Goal: Task Accomplishment & Management: Complete application form

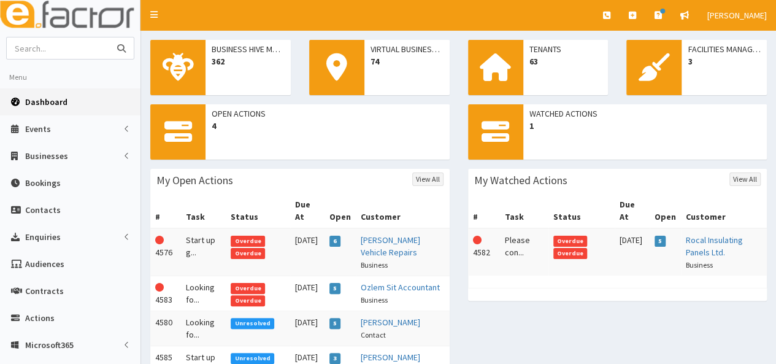
click at [38, 51] on input "text" at bounding box center [58, 47] width 103 height 21
type input "penny"
click at [109, 37] on button "submit" at bounding box center [121, 47] width 25 height 21
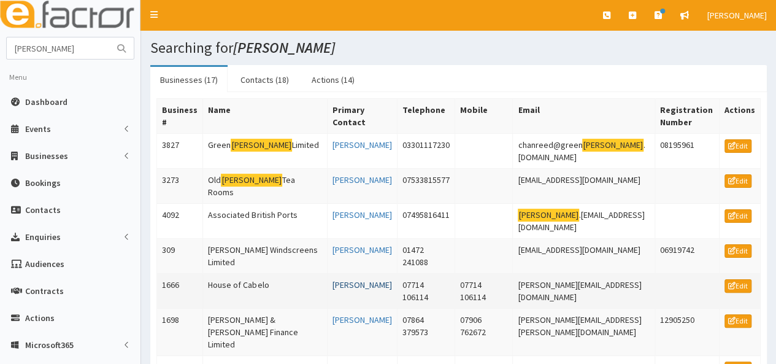
click at [348, 279] on link "[PERSON_NAME]" at bounding box center [363, 284] width 60 height 11
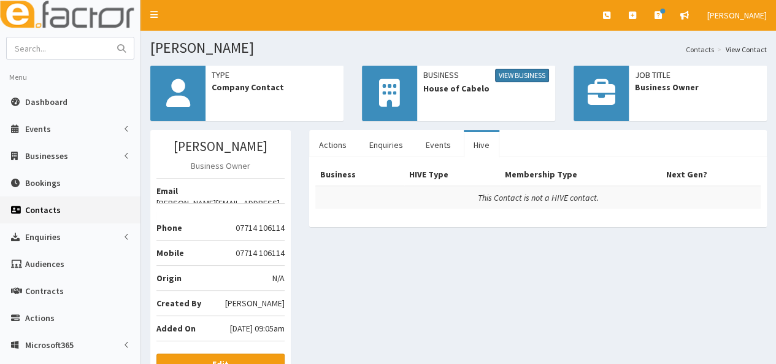
click at [512, 76] on link "View Business" at bounding box center [522, 75] width 54 height 13
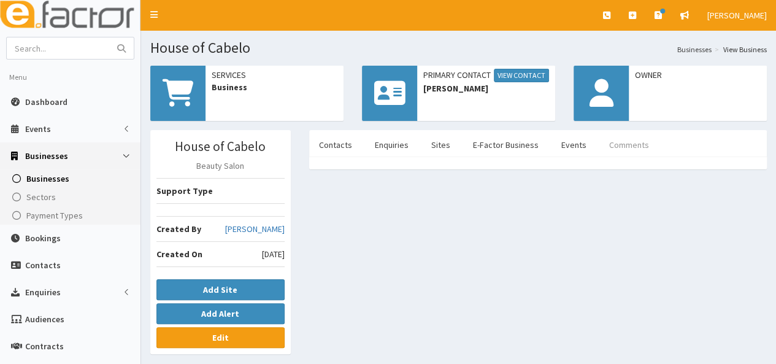
click at [610, 145] on link "Comments" at bounding box center [629, 145] width 60 height 26
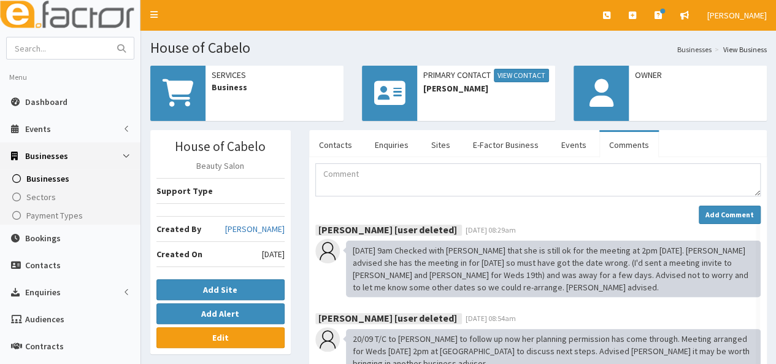
scroll to position [318, 0]
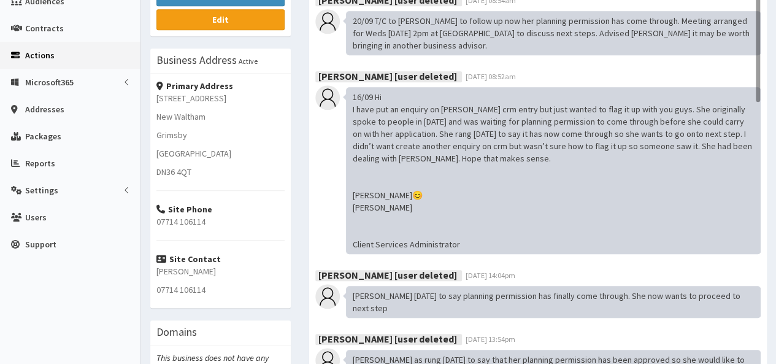
click at [40, 56] on span "Actions" at bounding box center [39, 55] width 29 height 11
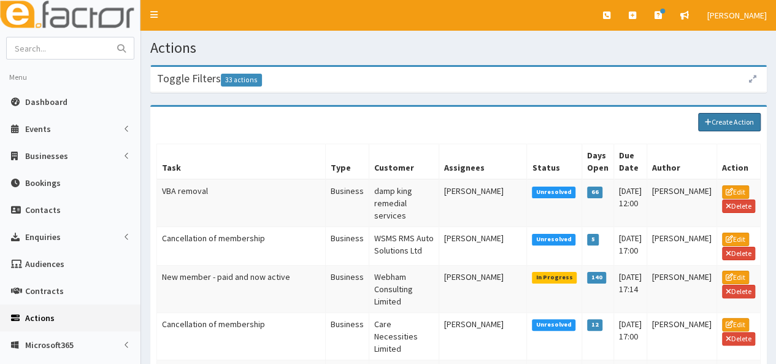
click at [720, 120] on link "Create Action" at bounding box center [729, 122] width 63 height 18
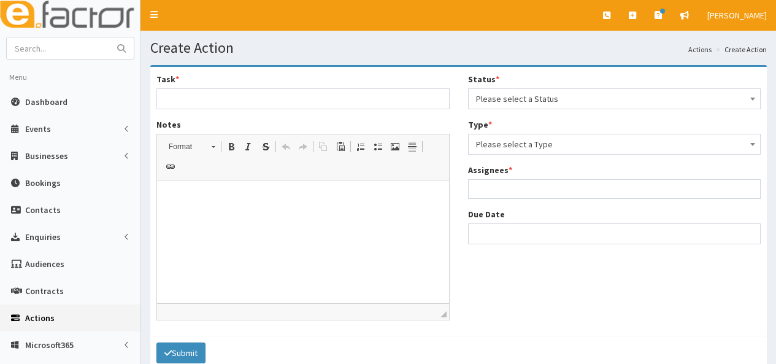
select select
click at [188, 100] on input "Task *" at bounding box center [302, 98] width 293 height 21
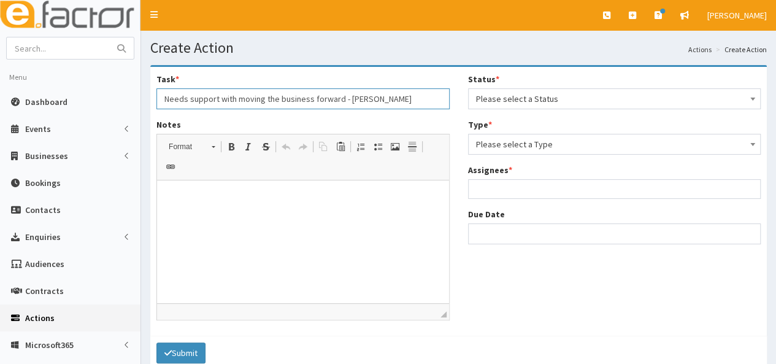
type input "Needs support with moving the business forward - Maria Penny"
click at [165, 206] on html at bounding box center [303, 198] width 292 height 37
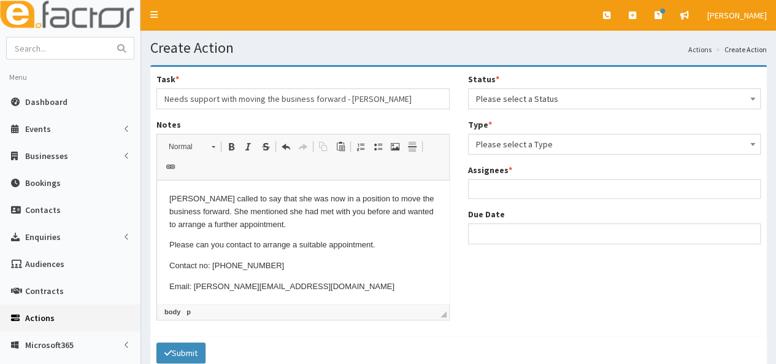
click at [598, 98] on span "Please select a Status" at bounding box center [614, 98] width 277 height 17
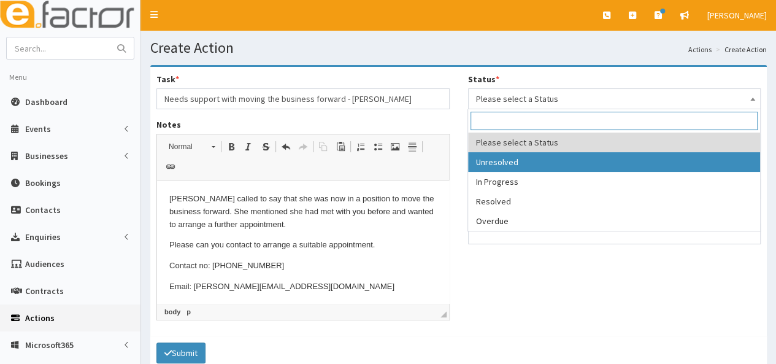
select select "1"
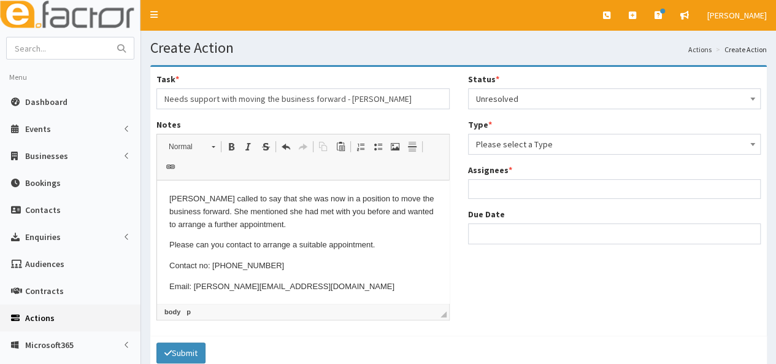
click at [552, 142] on span "Please select a Type" at bounding box center [614, 144] width 277 height 17
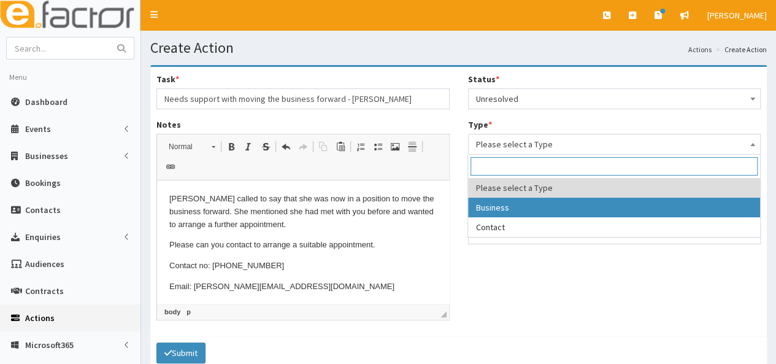
select select "business"
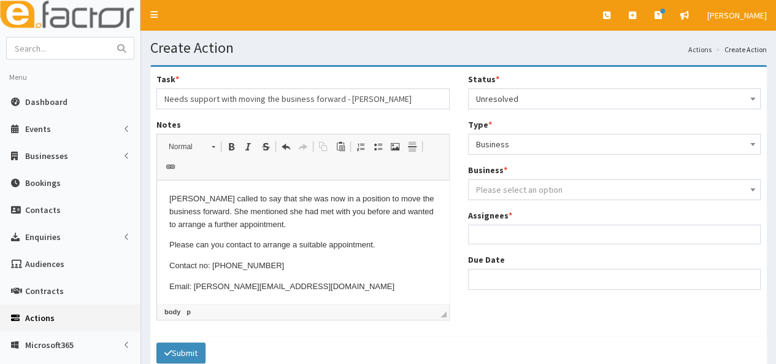
click at [530, 186] on span "Please select an option" at bounding box center [519, 189] width 87 height 11
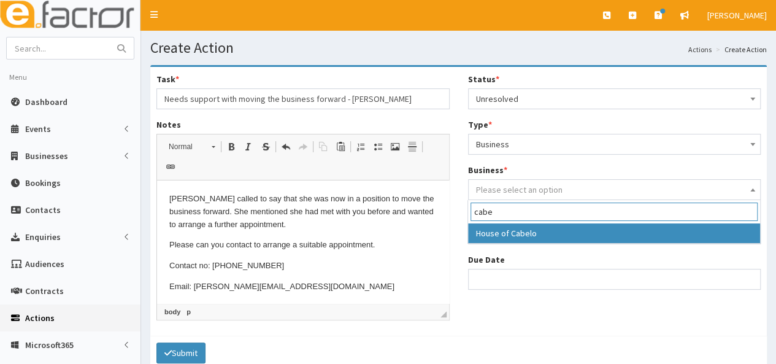
type input "cabe"
select select "1666"
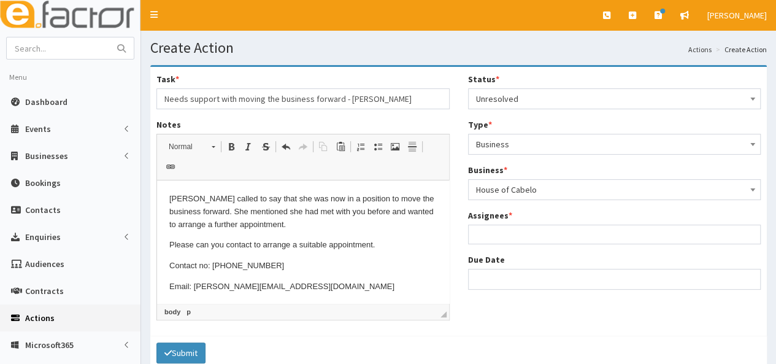
click at [502, 236] on ul at bounding box center [615, 232] width 292 height 15
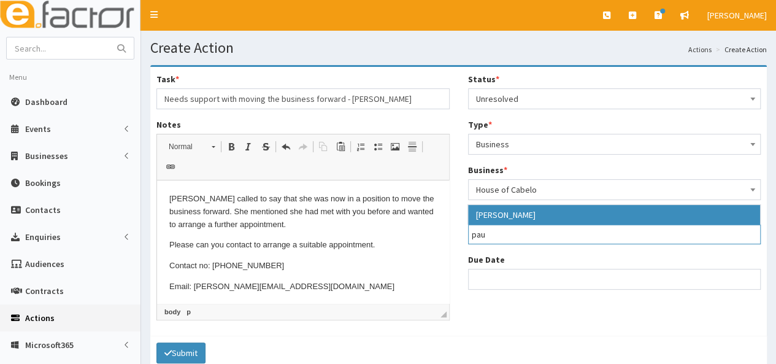
type input "pau"
select select "29"
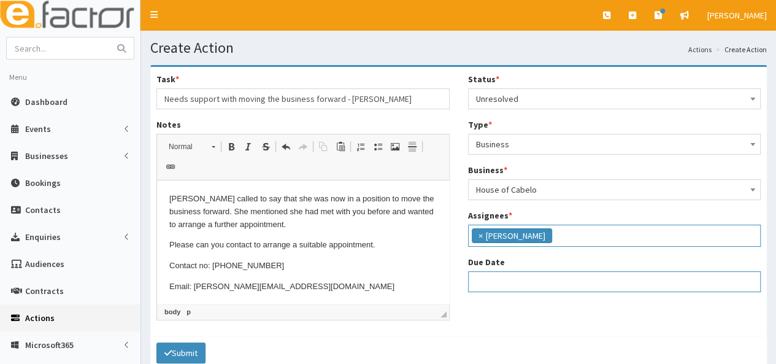
click at [499, 279] on input "Due Date" at bounding box center [614, 281] width 293 height 21
select select "12"
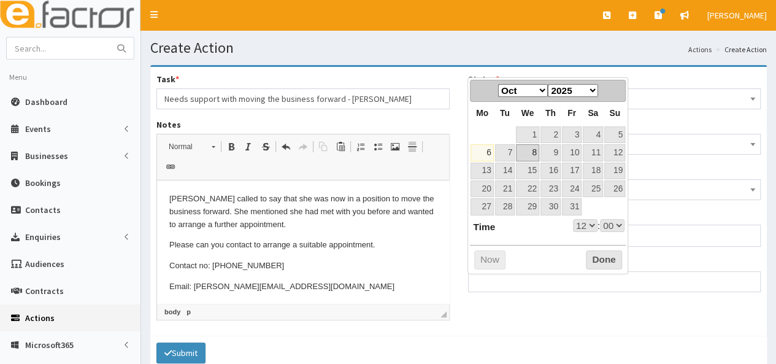
click at [524, 152] on link "8" at bounding box center [527, 152] width 23 height 17
type input "08-10-2025 12:00"
select select "12"
click at [554, 152] on link "9" at bounding box center [550, 152] width 20 height 17
type input "09-10-2025 12:00"
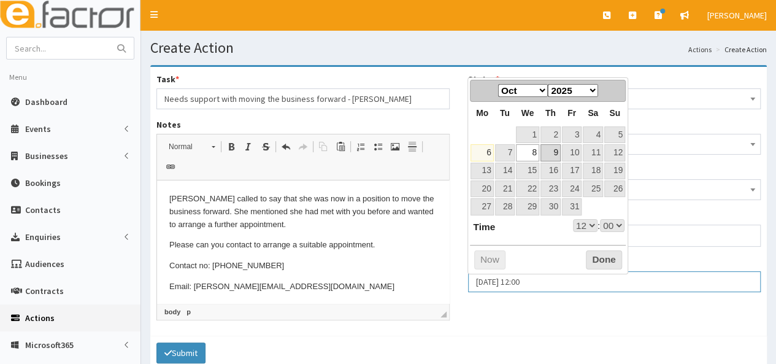
select select "12"
click at [607, 261] on button "Done" at bounding box center [604, 260] width 36 height 20
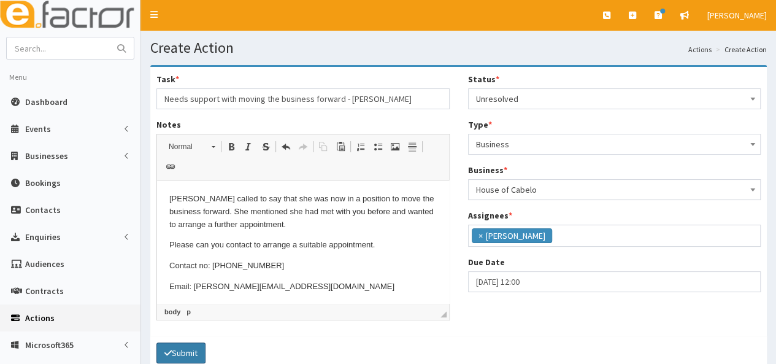
click at [194, 342] on button "Submit" at bounding box center [180, 352] width 49 height 21
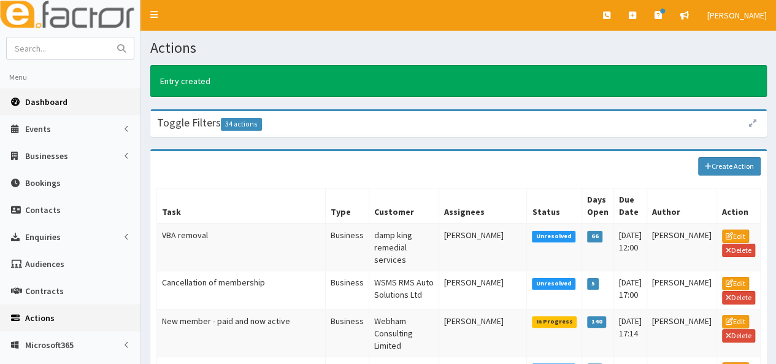
click at [38, 104] on span "Dashboard" at bounding box center [46, 101] width 42 height 11
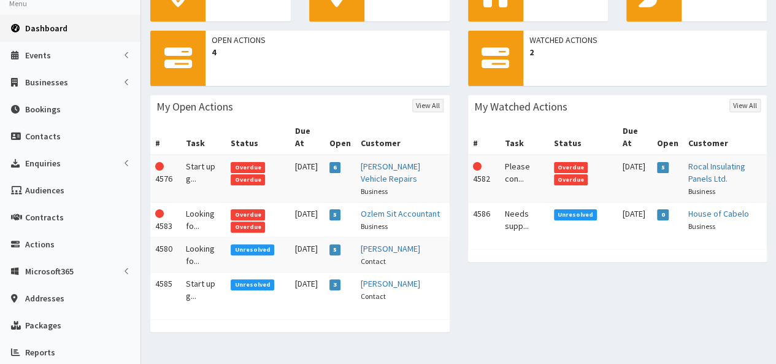
scroll to position [98, 0]
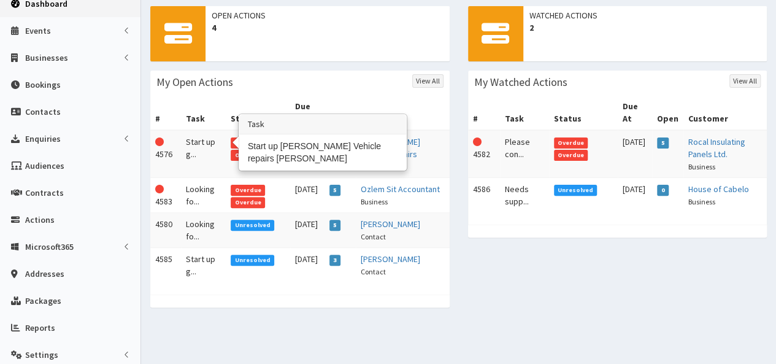
click at [201, 131] on td "Start up g..." at bounding box center [203, 154] width 45 height 48
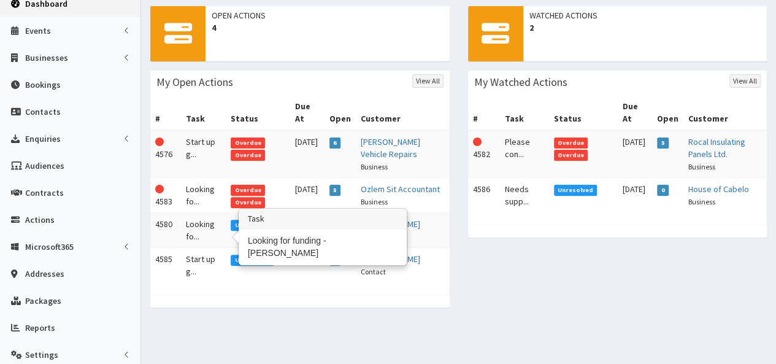
click at [203, 221] on td "Looking fo..." at bounding box center [203, 230] width 45 height 35
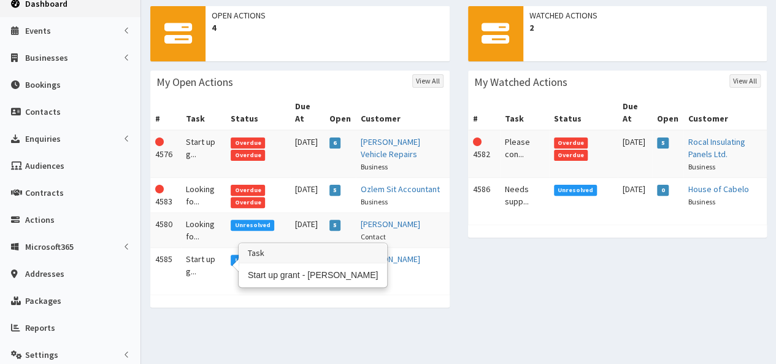
click at [202, 256] on td "Start up g..." at bounding box center [203, 265] width 45 height 35
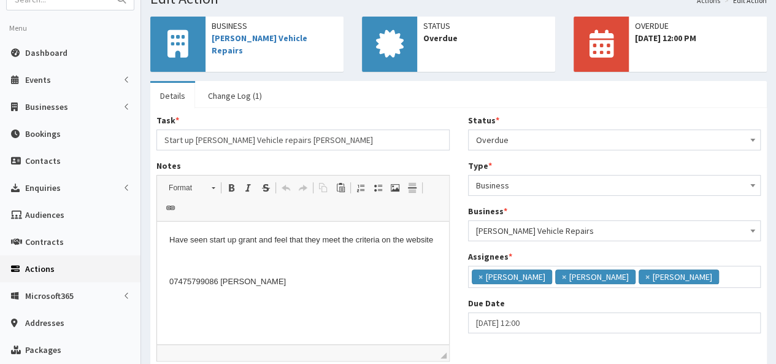
scroll to position [74, 0]
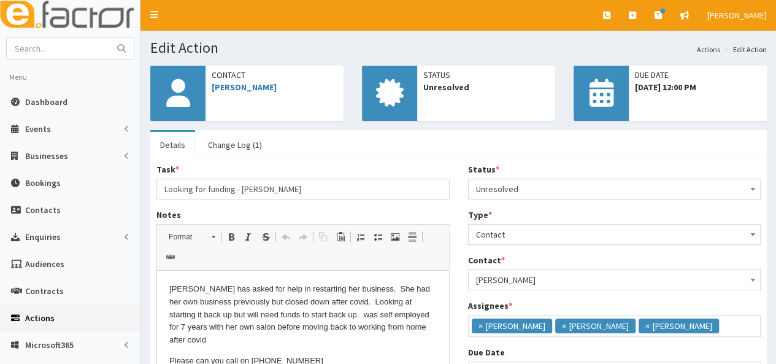
scroll to position [8, 0]
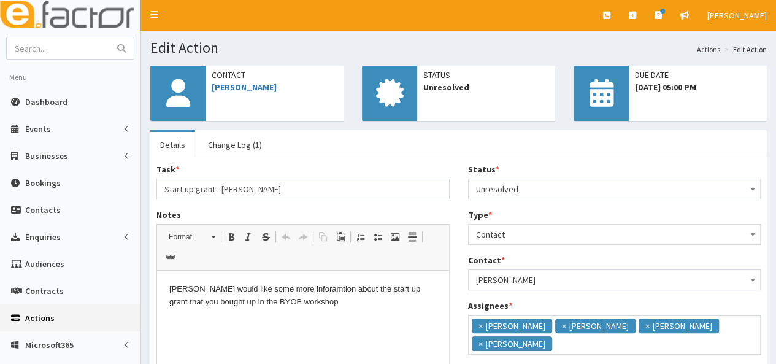
scroll to position [8, 0]
click at [65, 101] on link "Dashboard" at bounding box center [70, 101] width 140 height 27
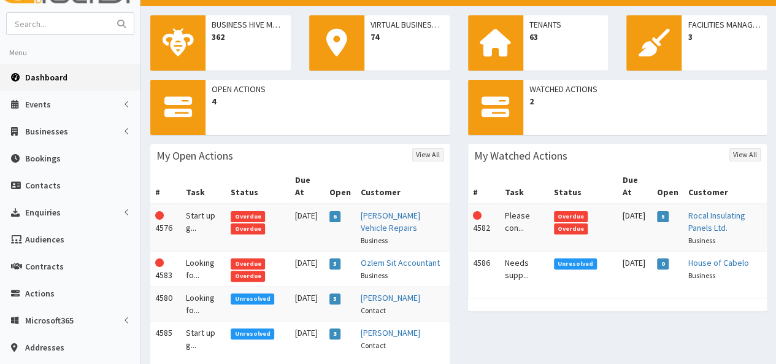
scroll to position [49, 0]
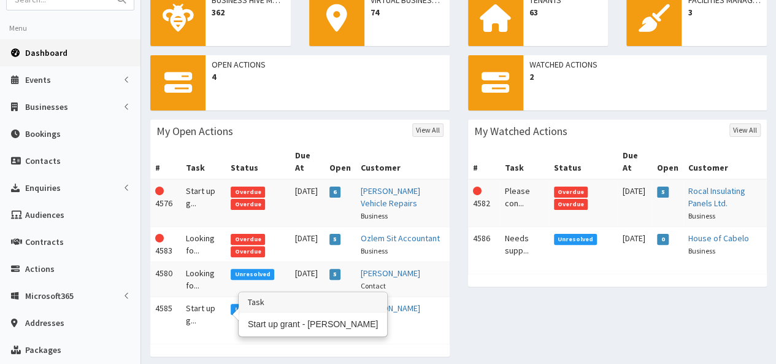
click at [210, 306] on td "Start up g..." at bounding box center [203, 314] width 45 height 35
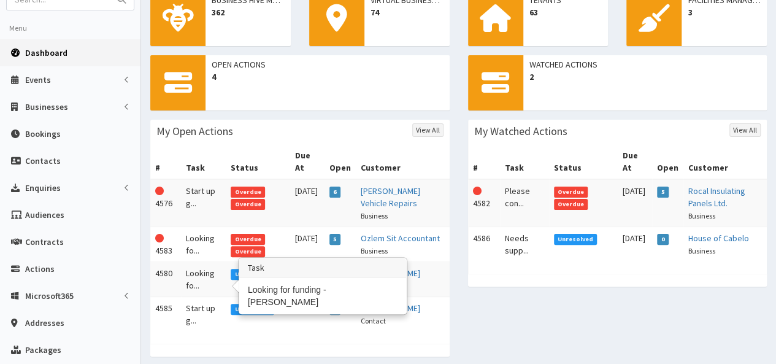
click at [200, 275] on td "Looking fo..." at bounding box center [203, 279] width 45 height 35
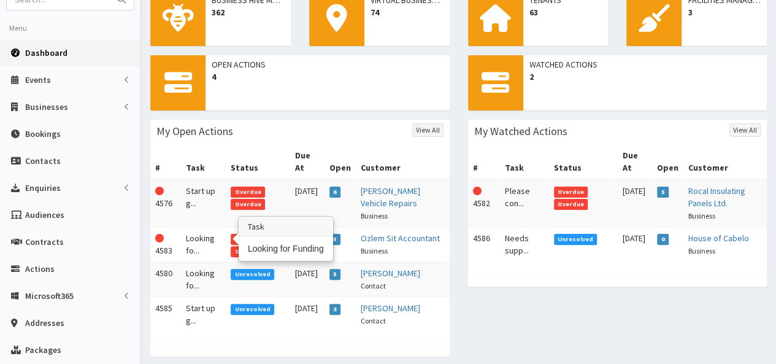
click at [201, 227] on td "Looking fo..." at bounding box center [203, 244] width 45 height 35
click at [199, 227] on td "Looking fo..." at bounding box center [203, 244] width 45 height 35
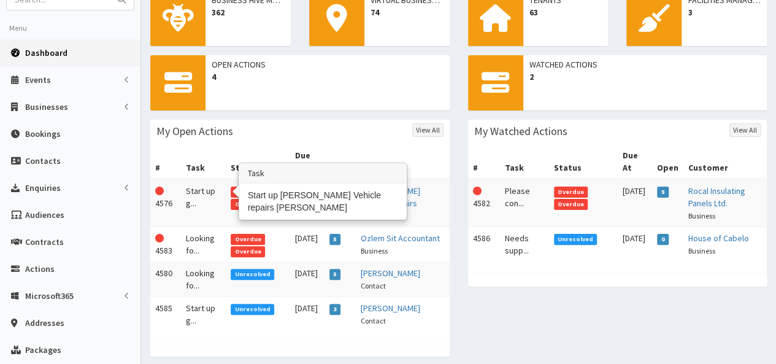
click at [207, 179] on td "Start up g..." at bounding box center [203, 203] width 45 height 48
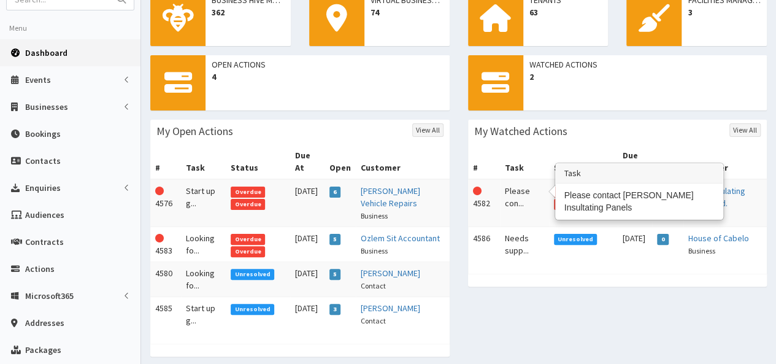
click at [509, 185] on td "Please con..." at bounding box center [524, 203] width 49 height 48
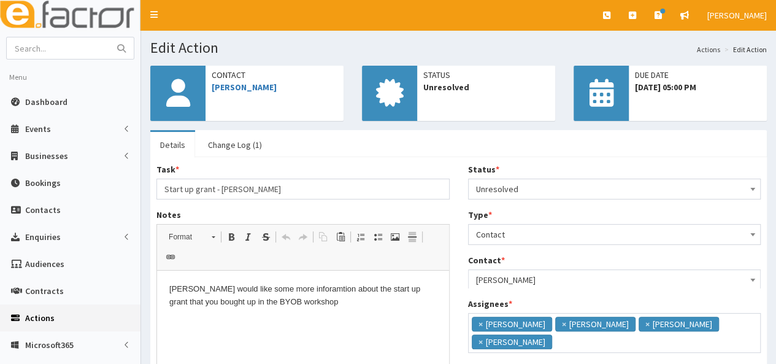
scroll to position [8, 0]
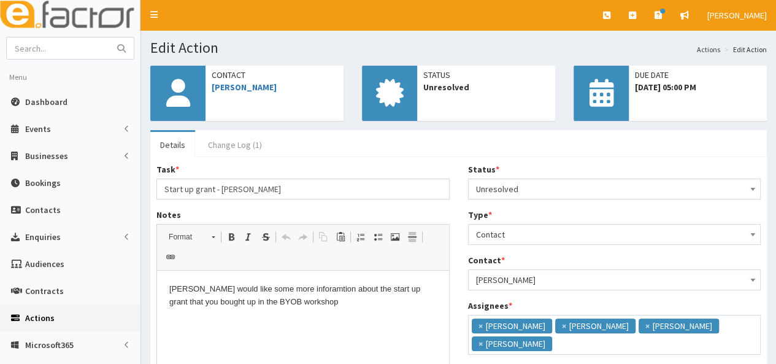
click at [221, 143] on link "Change Log (1)" at bounding box center [235, 145] width 74 height 26
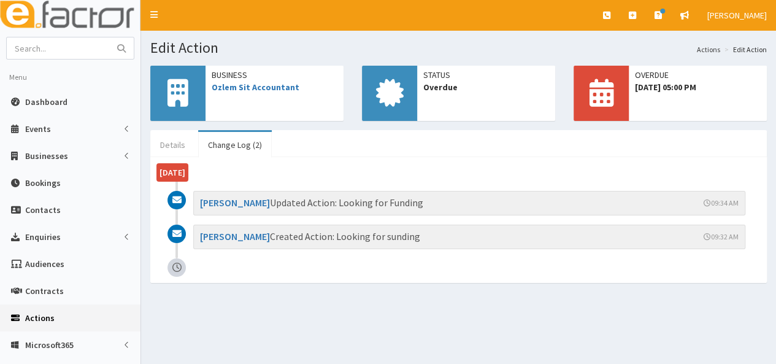
click at [171, 144] on link "Details" at bounding box center [172, 145] width 45 height 26
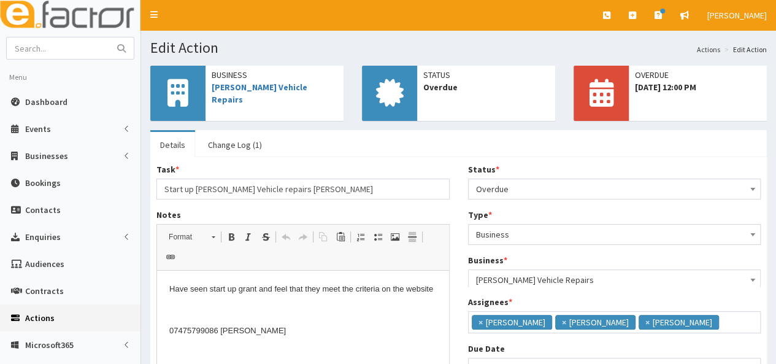
scroll to position [8, 0]
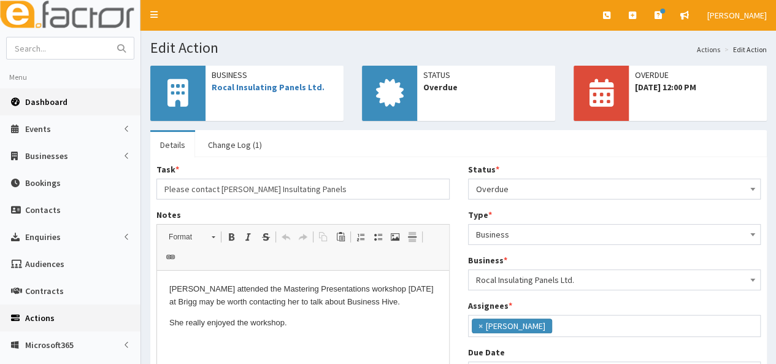
click at [43, 101] on span "Dashboard" at bounding box center [46, 101] width 42 height 11
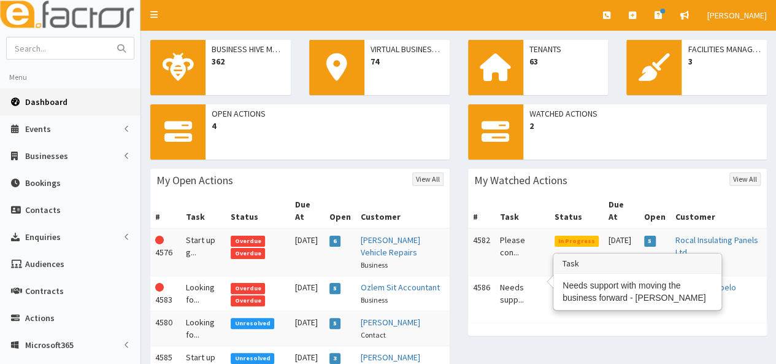
click at [515, 279] on td "Needs supp..." at bounding box center [522, 293] width 55 height 35
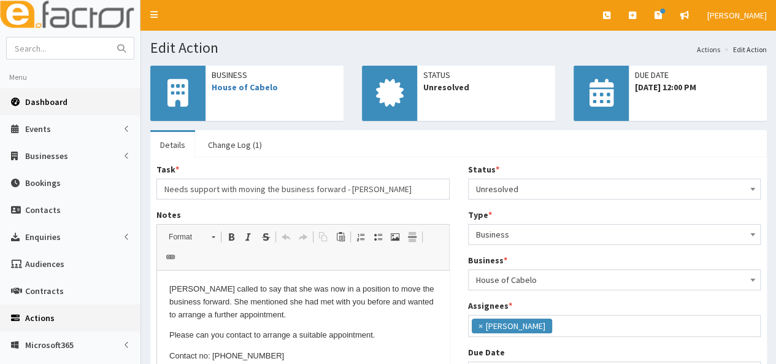
click at [40, 102] on span "Dashboard" at bounding box center [46, 101] width 42 height 11
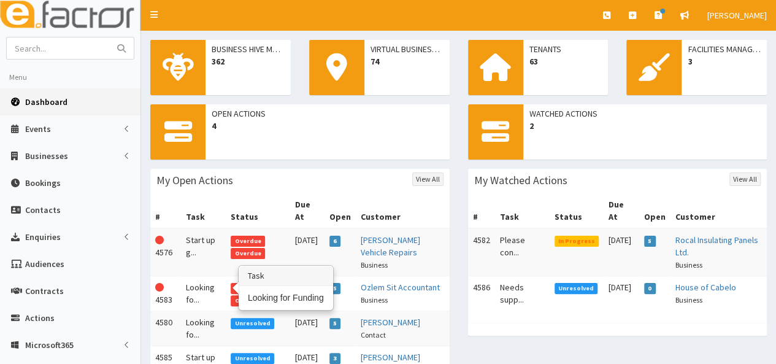
click at [207, 276] on td "Looking fo..." at bounding box center [203, 293] width 45 height 35
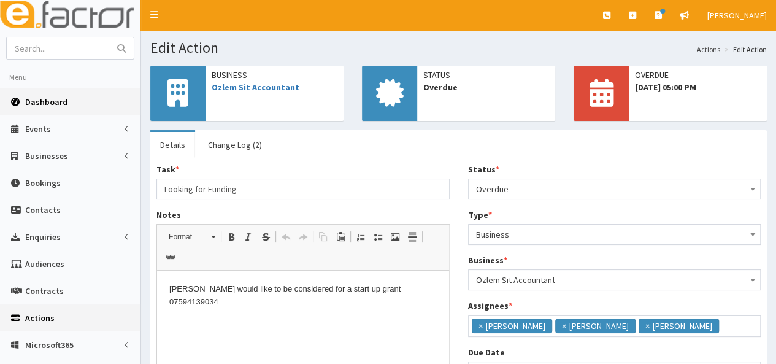
click at [57, 99] on span "Dashboard" at bounding box center [46, 101] width 42 height 11
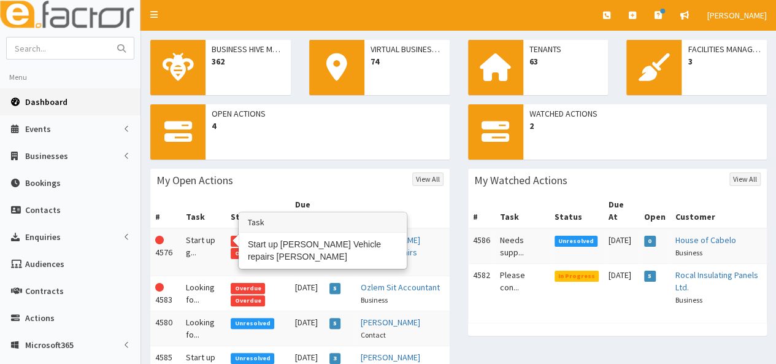
click at [206, 233] on td "Start up g..." at bounding box center [203, 252] width 45 height 48
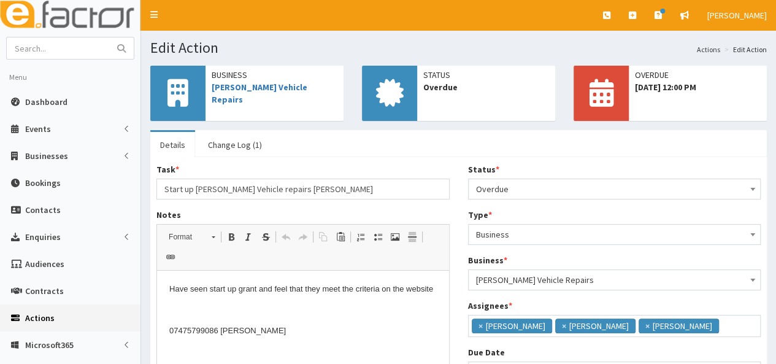
scroll to position [8, 0]
click at [60, 49] on input "text" at bounding box center [58, 47] width 103 height 21
type input "beckett"
click at [109, 37] on button "submit" at bounding box center [121, 47] width 25 height 21
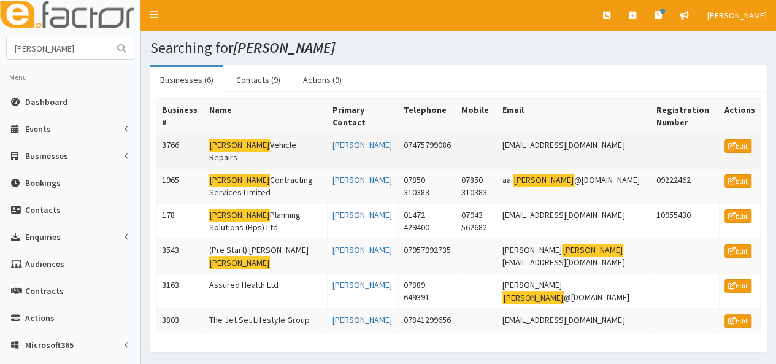
click at [220, 139] on mark "[PERSON_NAME]" at bounding box center [239, 145] width 61 height 13
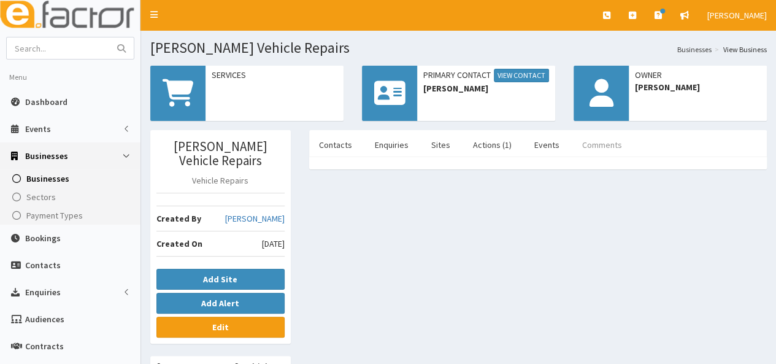
click at [589, 142] on link "Comments" at bounding box center [602, 145] width 60 height 26
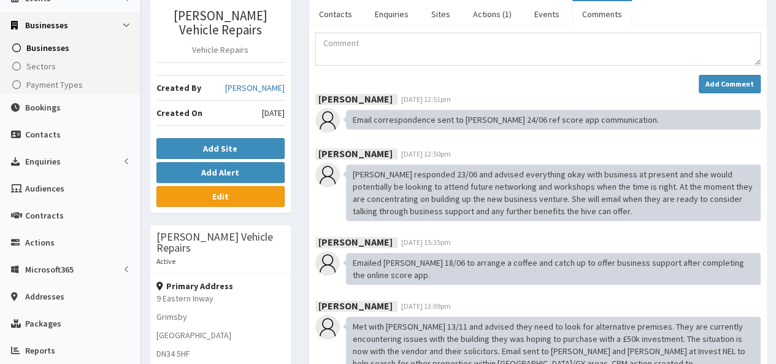
scroll to position [155, 0]
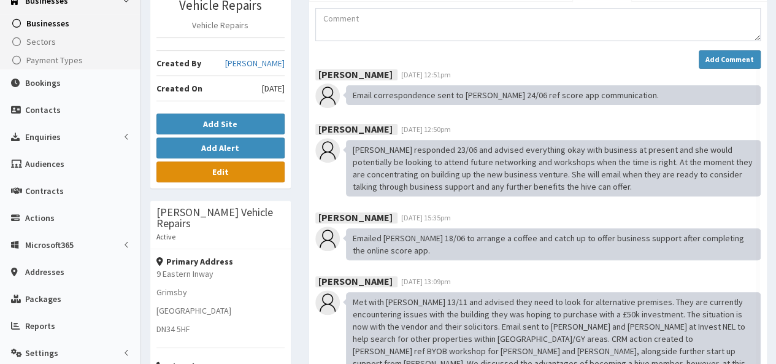
click at [238, 161] on link "Edit" at bounding box center [220, 171] width 128 height 21
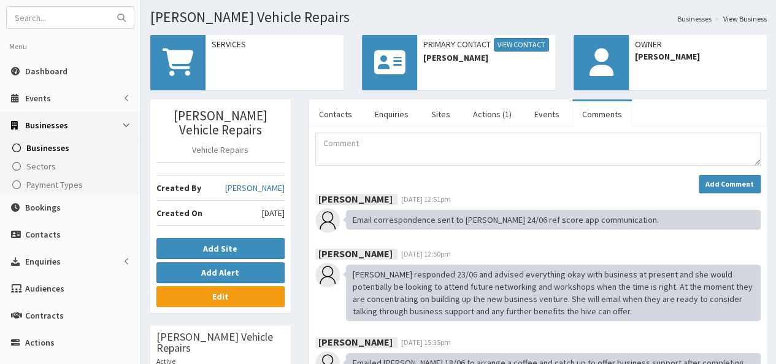
scroll to position [0, 0]
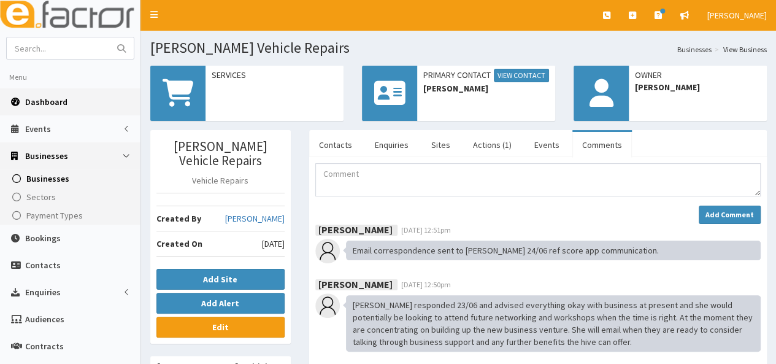
click at [33, 105] on span "Dashboard" at bounding box center [46, 101] width 42 height 11
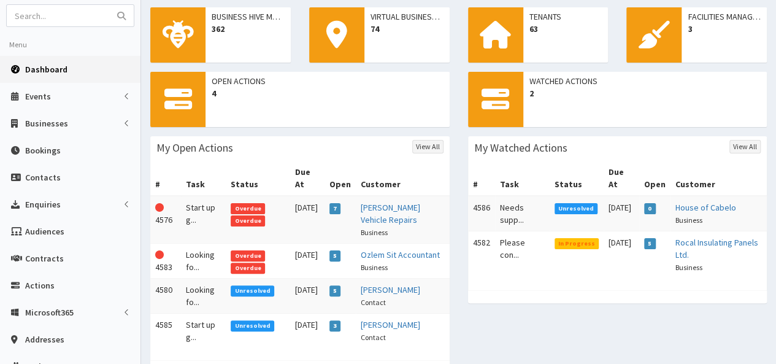
scroll to position [57, 0]
